Goal: Information Seeking & Learning: Learn about a topic

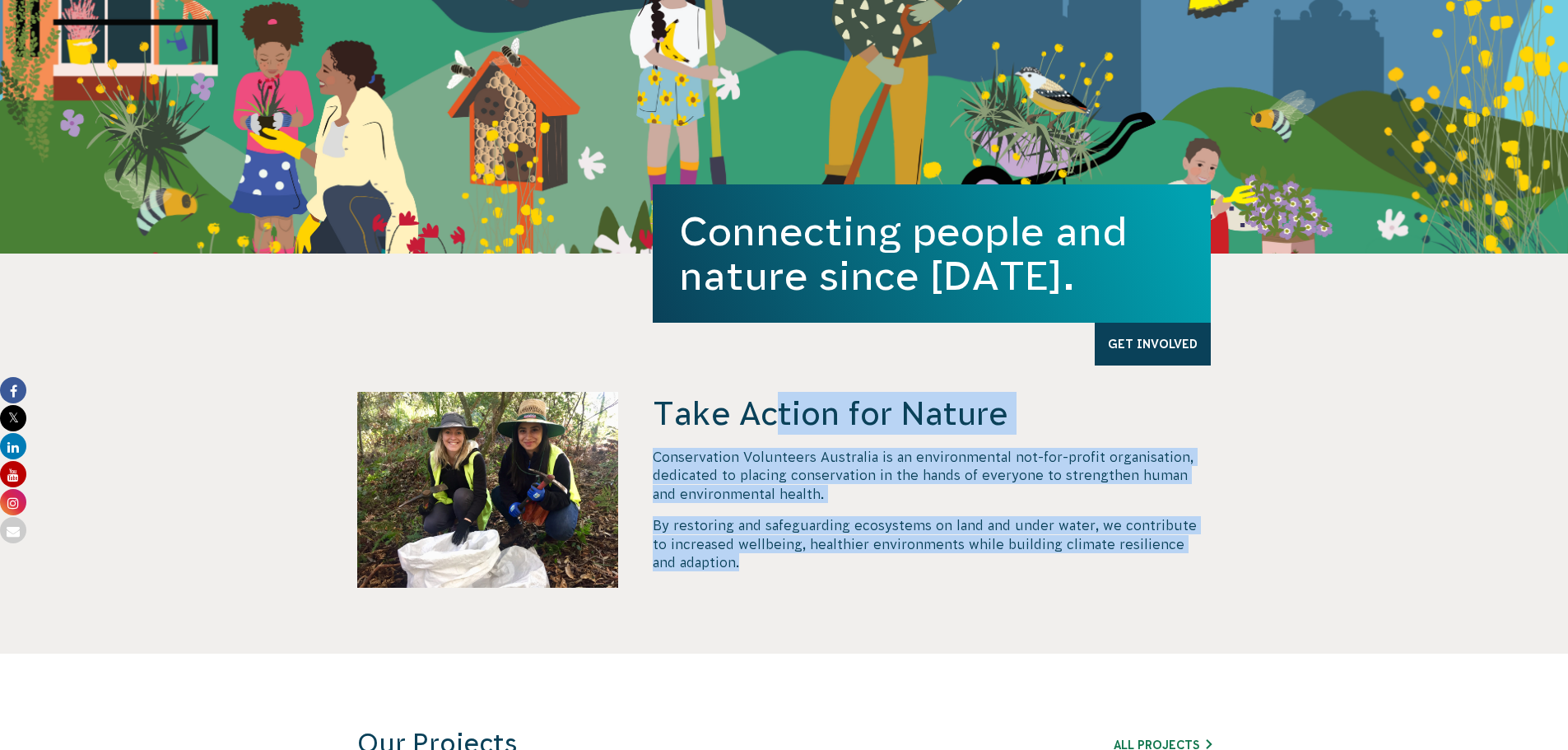
drag, startPoint x: 765, startPoint y: 568, endPoint x: 641, endPoint y: 420, distance: 193.1
click at [641, 420] on div "Take Action for Nature Conservation Volunteers Australia is an environmental no…" at bounding box center [784, 522] width 889 height 262
click at [731, 482] on p "Conservation Volunteers Australia is an environmental not-for-profit organisati…" at bounding box center [932, 475] width 558 height 55
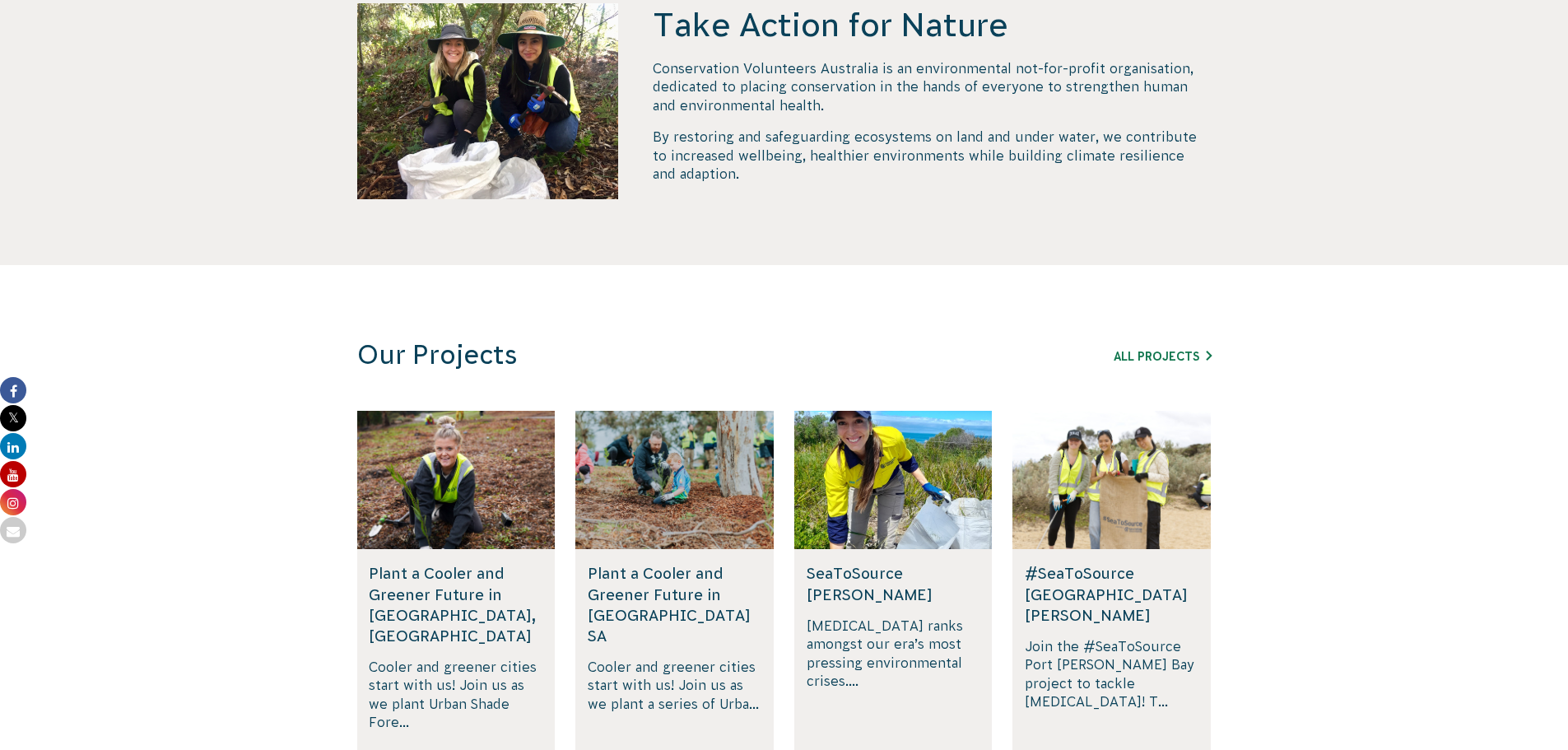
scroll to position [741, 0]
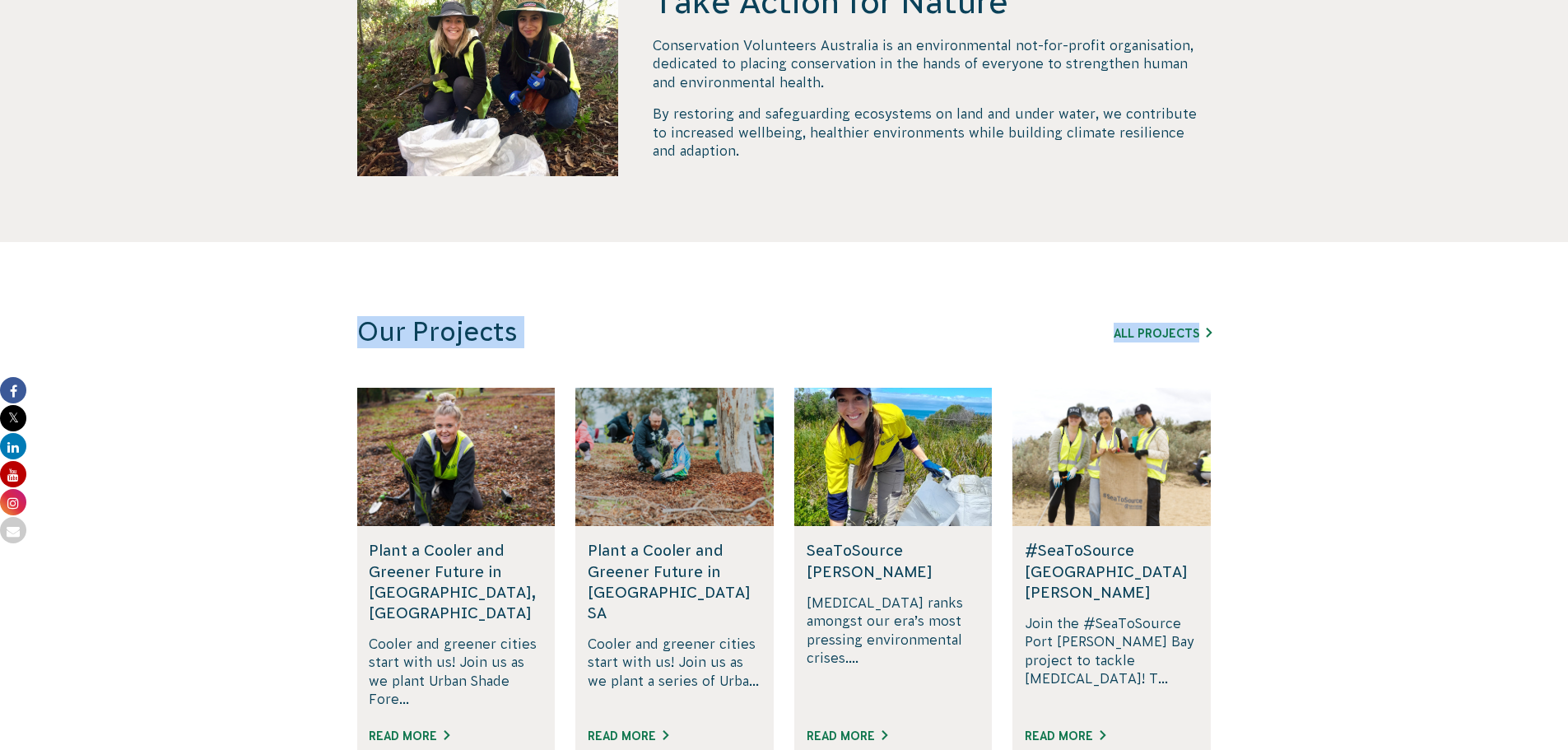
drag, startPoint x: 362, startPoint y: 324, endPoint x: 1471, endPoint y: 599, distance: 1142.6
click at [1457, 596] on section "Our Projects All Projects Rewilding [GEOGRAPHIC_DATA], SA Join us in rewilding …" at bounding box center [784, 559] width 1568 height 633
click at [1480, 600] on section "Our Projects All Projects Rewilding [GEOGRAPHIC_DATA], SA Join us in rewilding …" at bounding box center [784, 559] width 1568 height 633
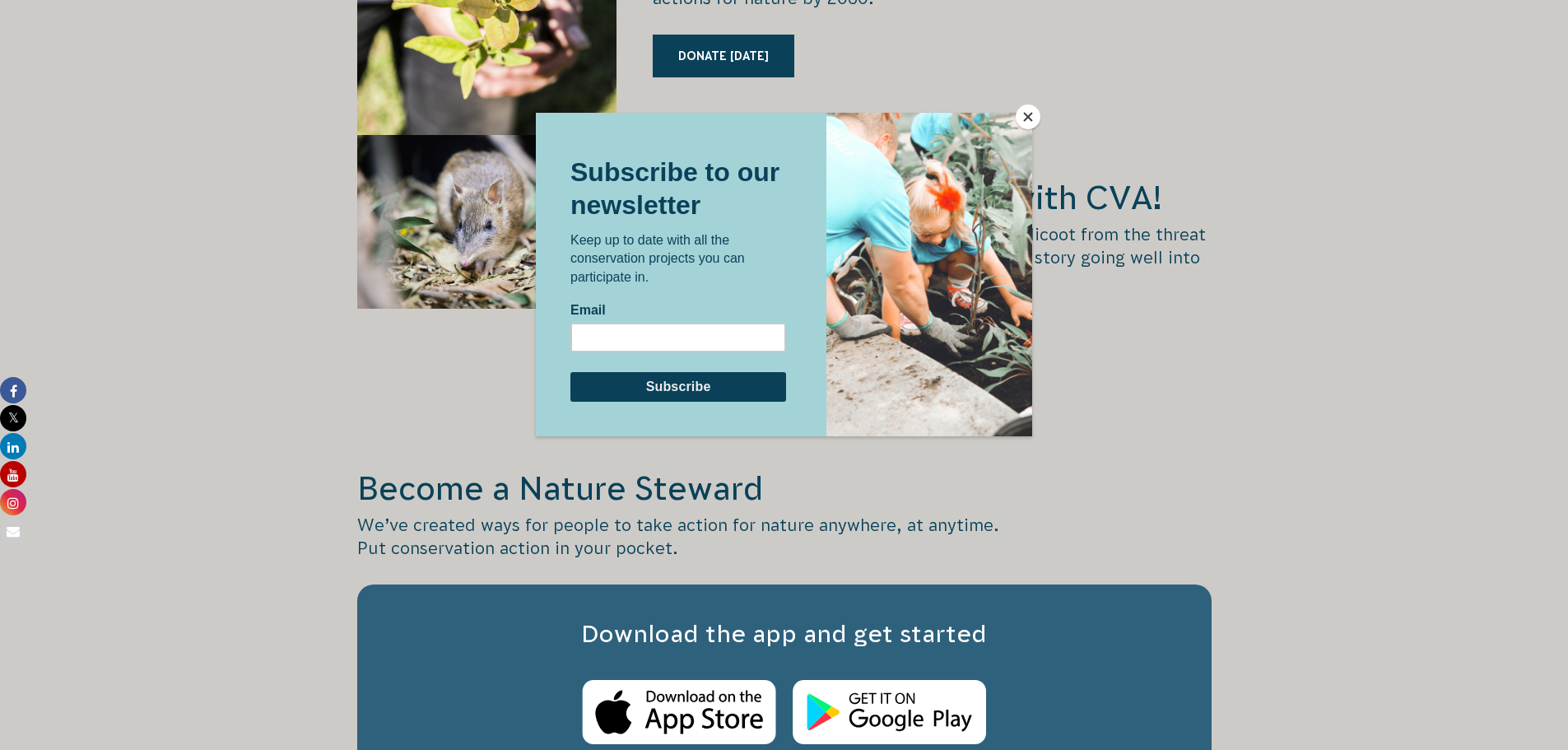
scroll to position [2052, 0]
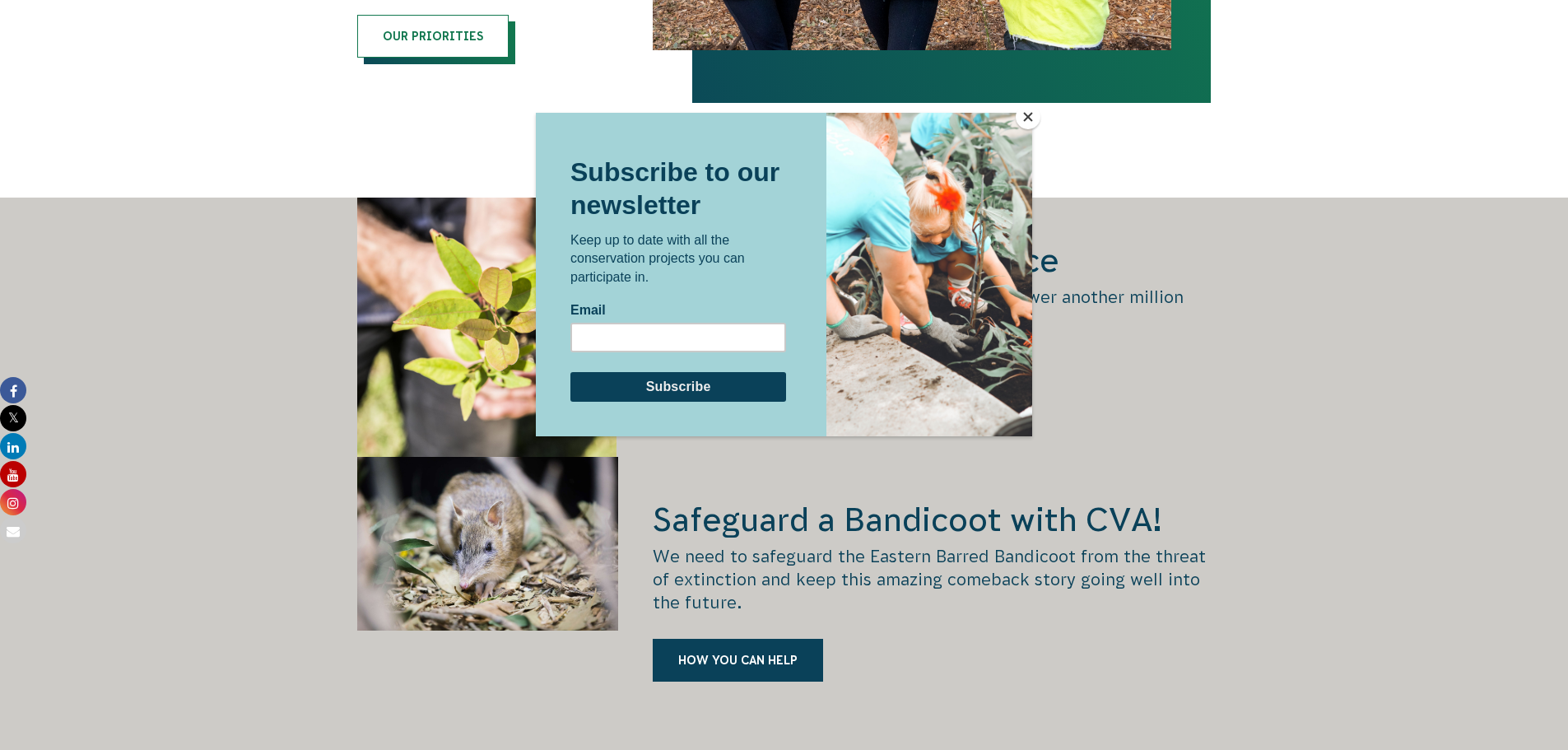
click at [1033, 115] on button "Close" at bounding box center [1028, 117] width 25 height 25
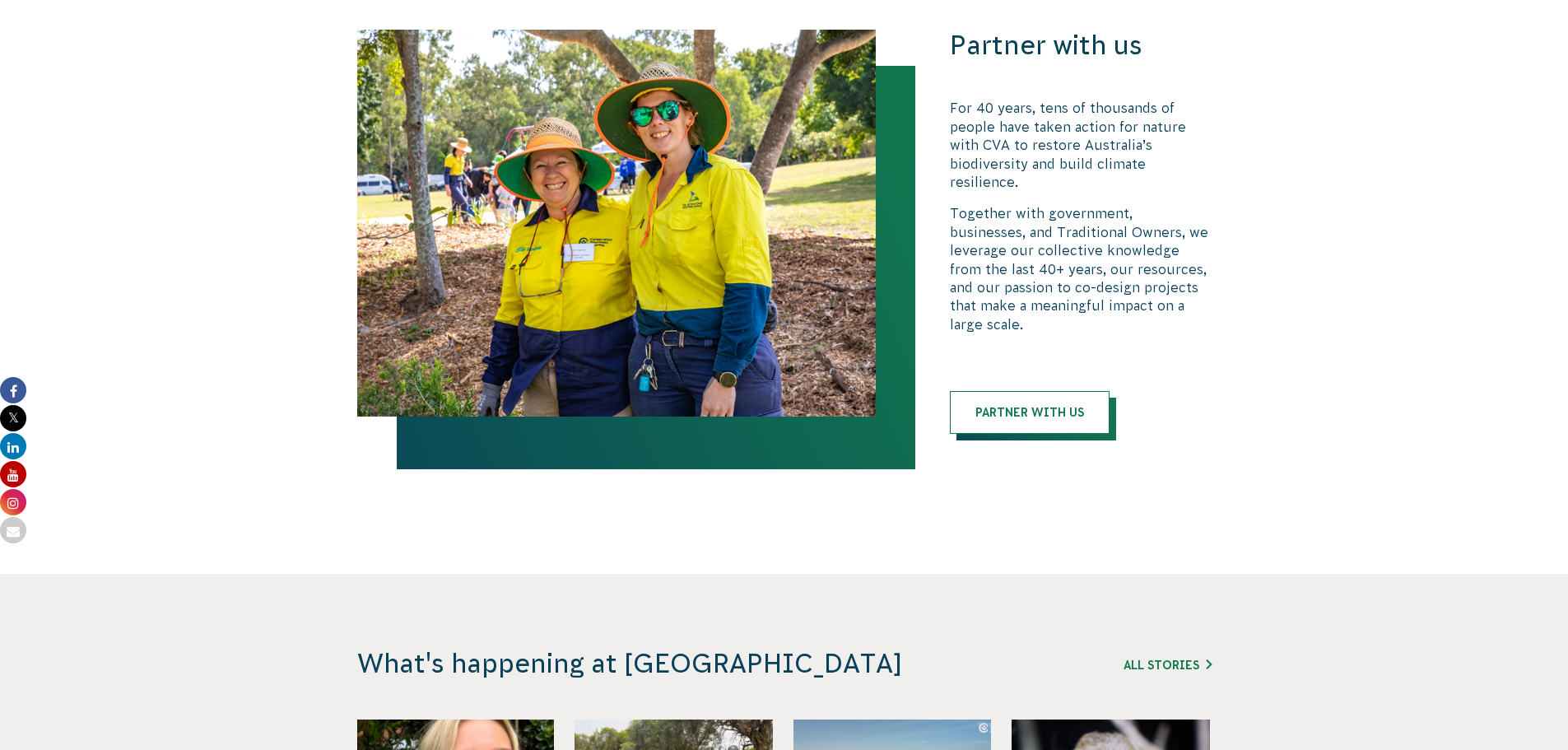
scroll to position [3534, 0]
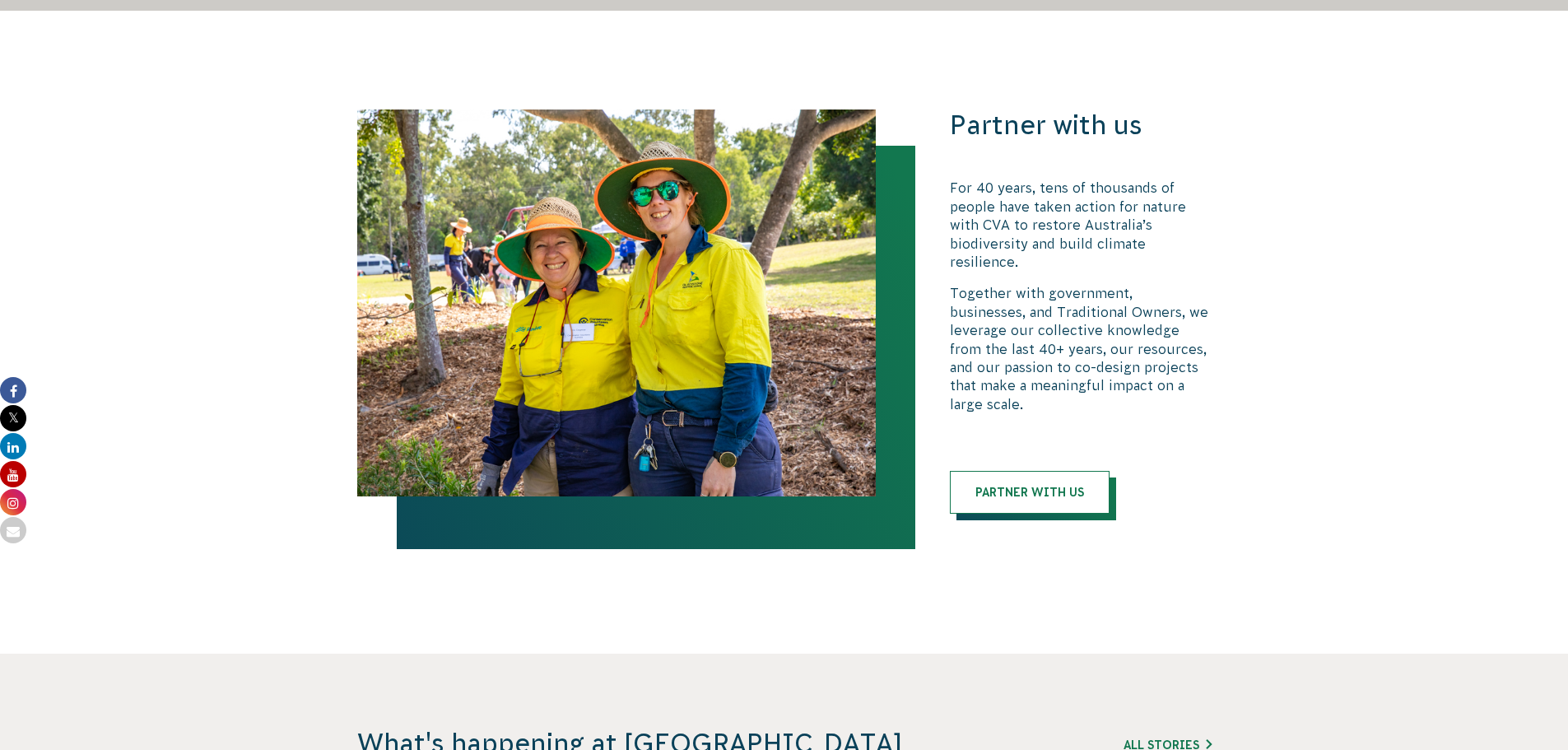
click at [1018, 212] on p "For 40 years, tens of thousands of people have taken action for nature with CVA…" at bounding box center [1080, 224] width 261 height 92
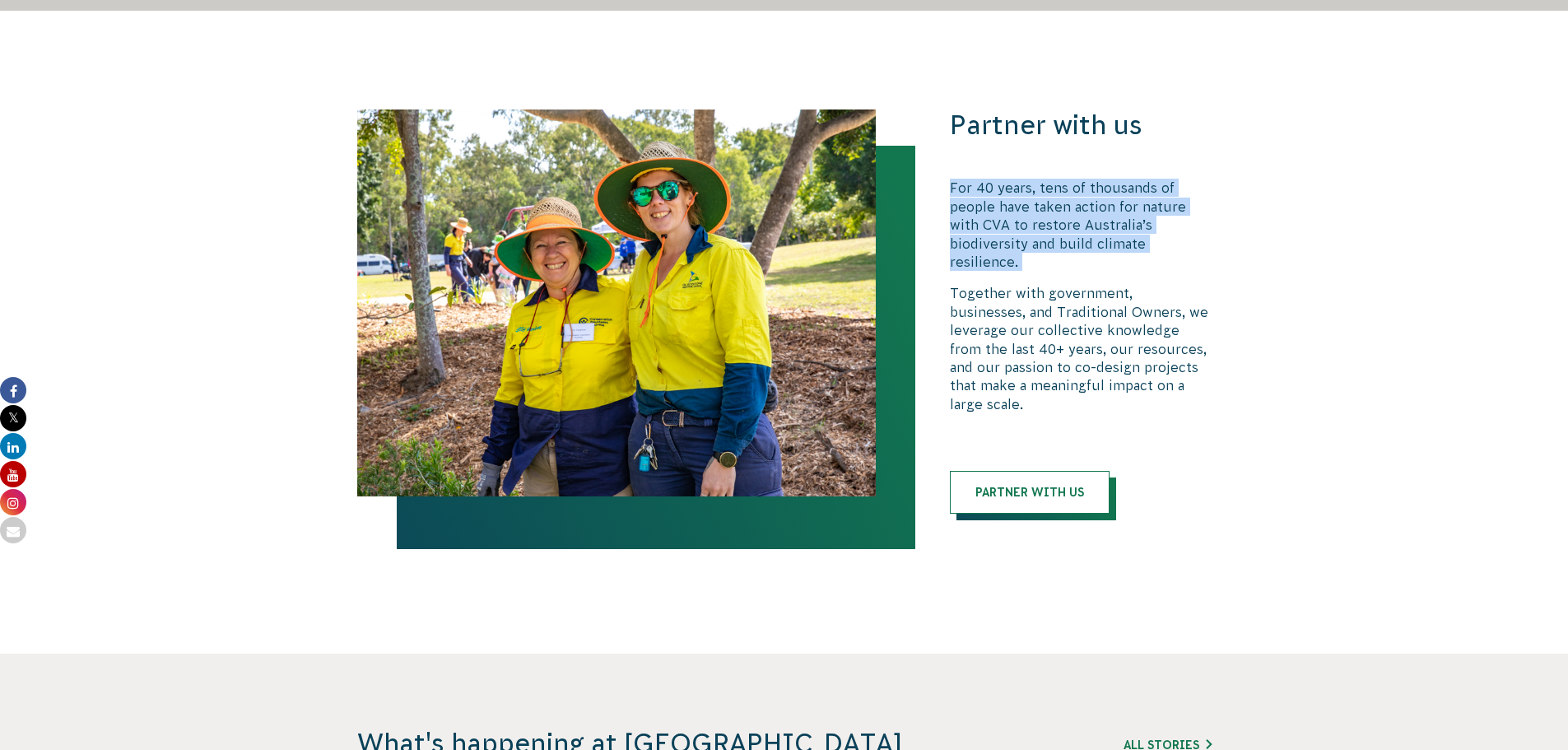
click at [1018, 212] on p "For 40 years, tens of thousands of people have taken action for nature with CVA…" at bounding box center [1080, 224] width 261 height 92
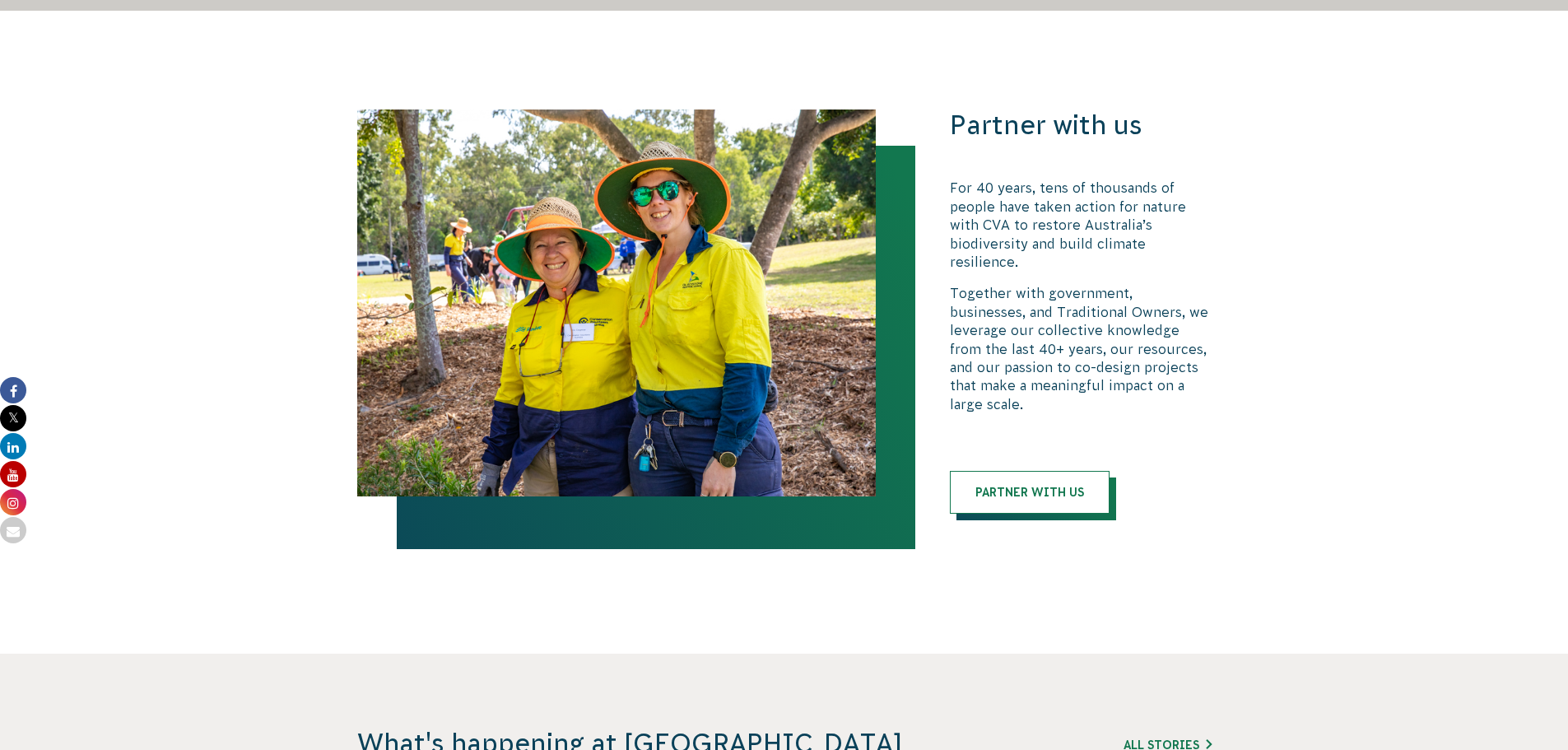
click at [1123, 333] on p "Together with government, businesses, and Traditional Owners, we leverage our c…" at bounding box center [1080, 348] width 261 height 129
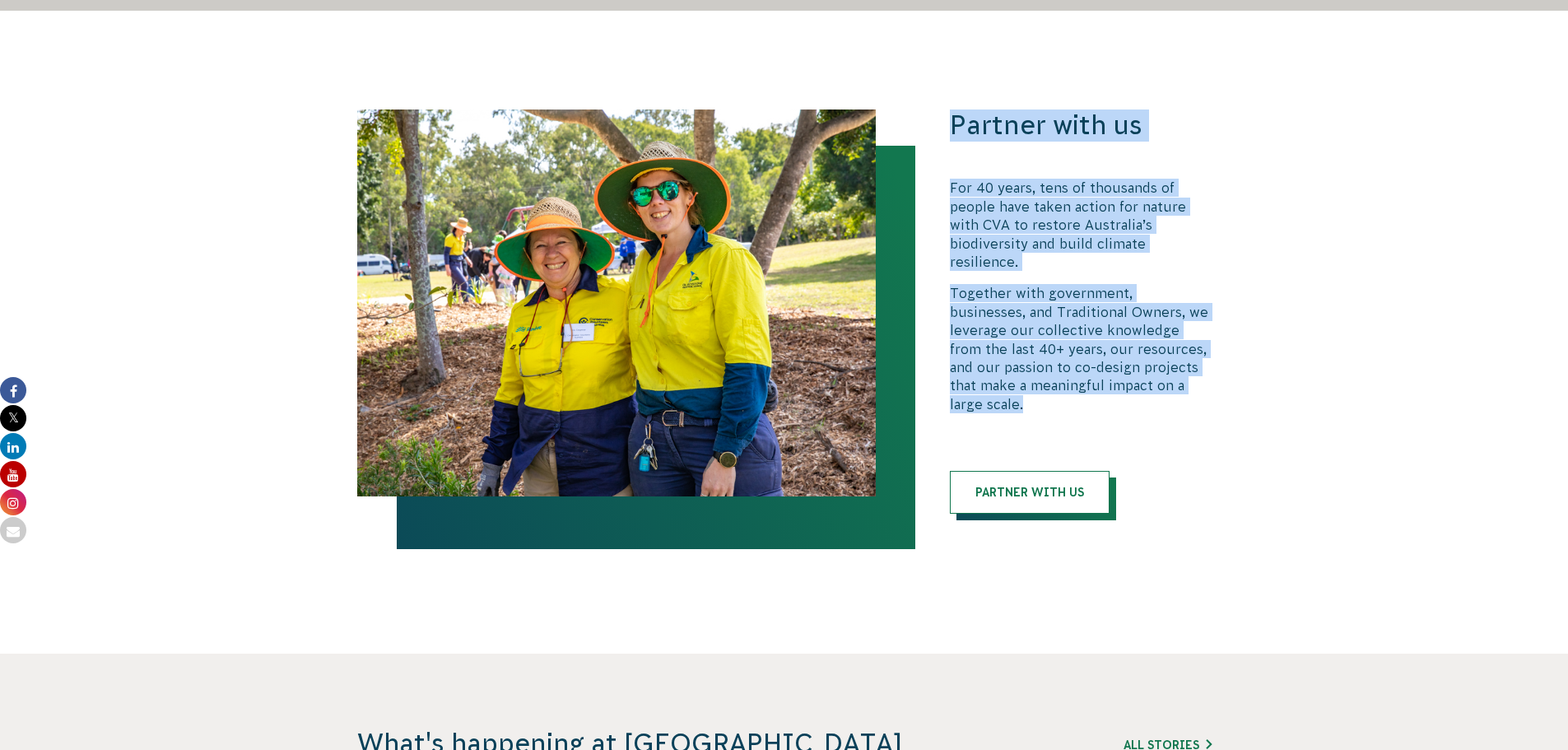
drag, startPoint x: 1223, startPoint y: 352, endPoint x: 935, endPoint y: 100, distance: 382.7
click at [935, 109] on div "Partner with us For 40 years, tens of thousands of people have taken action for…" at bounding box center [784, 311] width 889 height 404
click at [1054, 184] on p "For 40 years, tens of thousands of people have taken action for nature with CVA…" at bounding box center [1080, 224] width 261 height 92
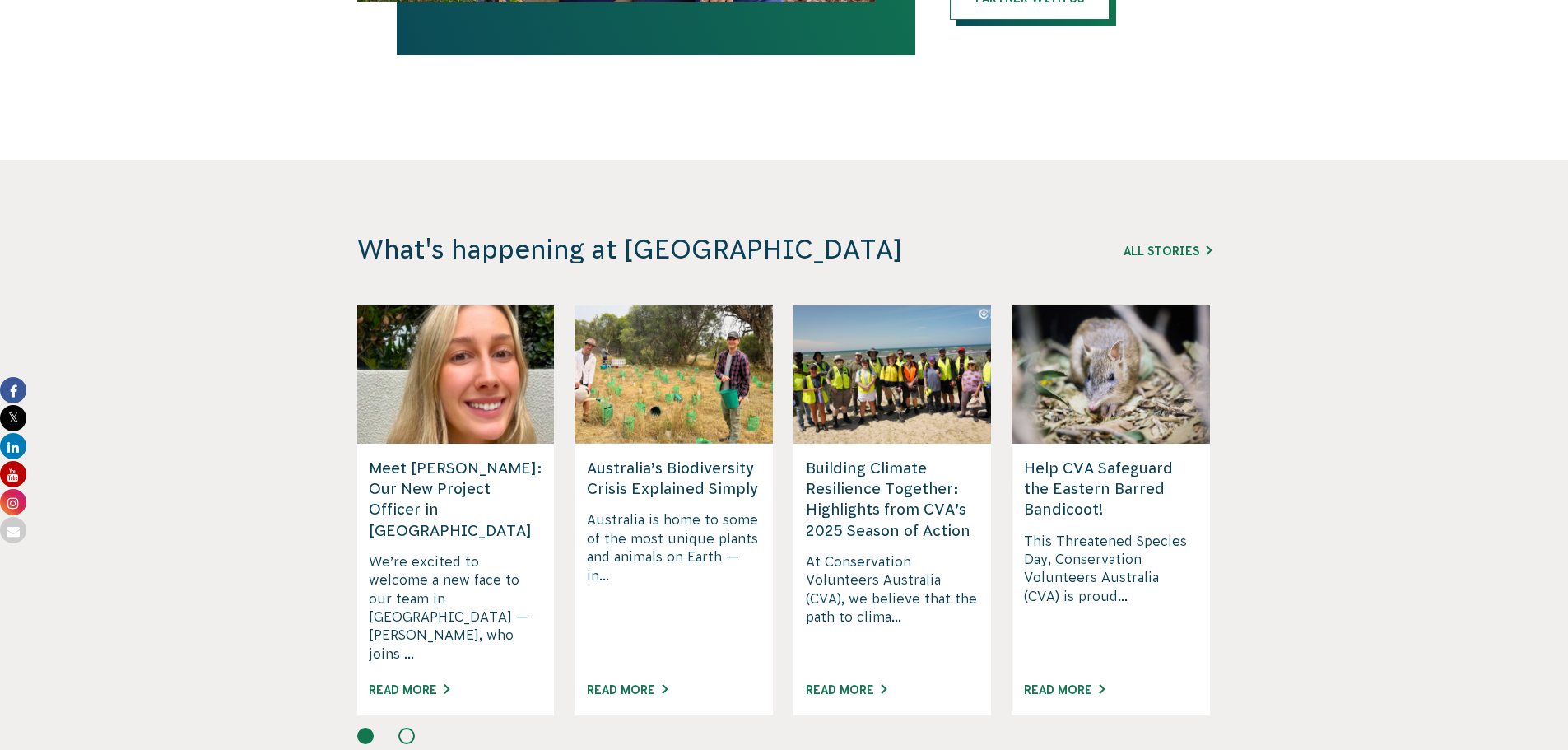
scroll to position [4275, 0]
